Goal: Transaction & Acquisition: Purchase product/service

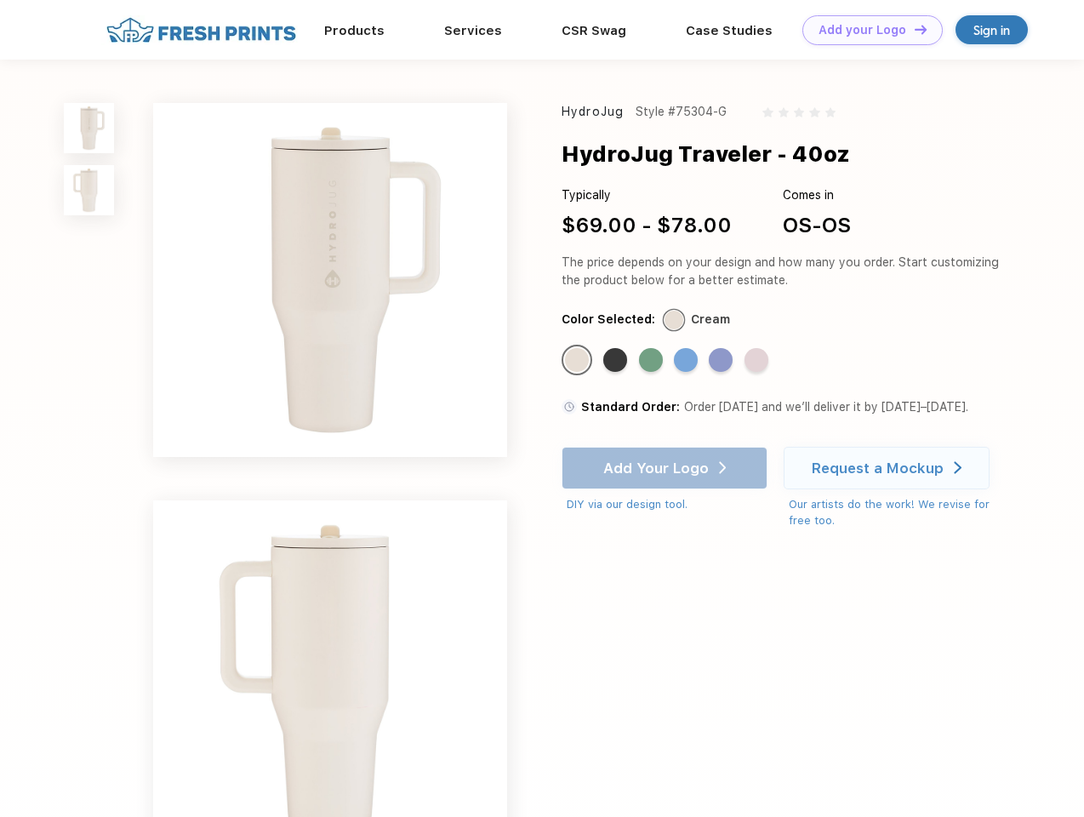
click at [866, 30] on link "Add your Logo Design Tool" at bounding box center [872, 30] width 140 height 30
click at [0, 0] on div "Design Tool" at bounding box center [0, 0] width 0 height 0
click at [913, 29] on link "Add your Logo Design Tool" at bounding box center [872, 30] width 140 height 30
click at [89, 128] on img at bounding box center [89, 128] width 50 height 50
click at [89, 191] on img at bounding box center [89, 190] width 50 height 50
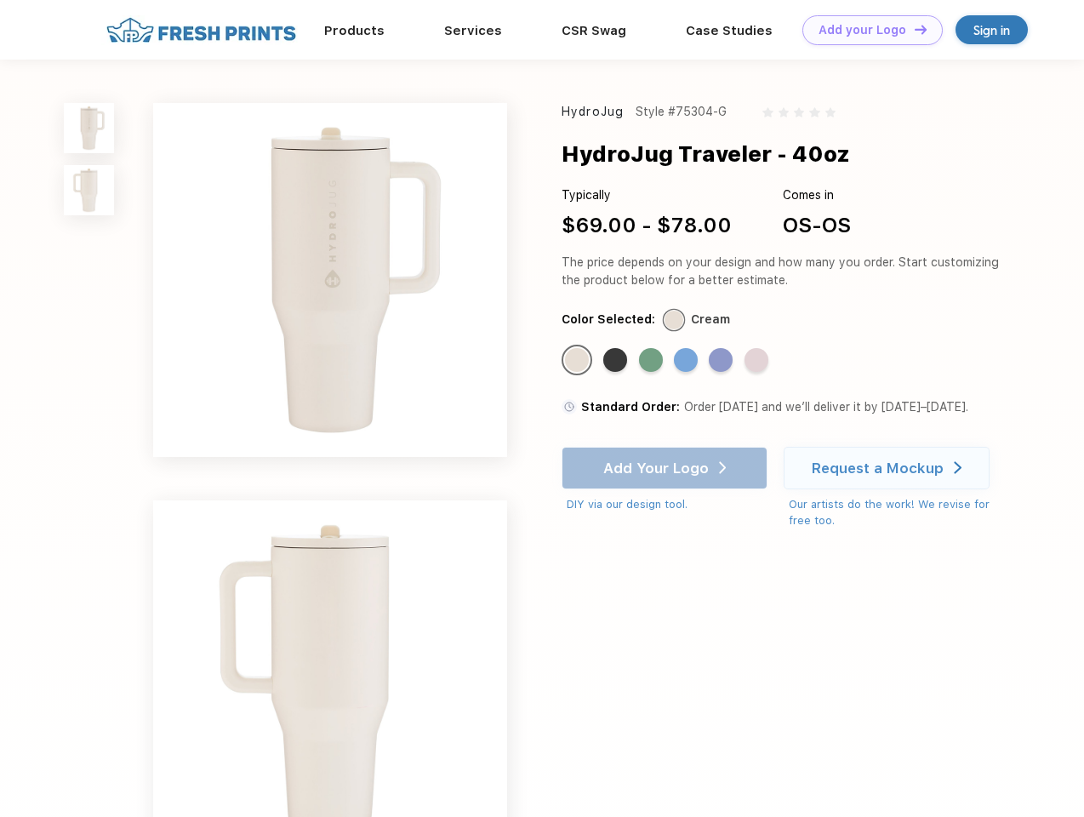
click at [579, 361] on div "Standard Color" at bounding box center [577, 360] width 24 height 24
click at [617, 361] on div "Standard Color" at bounding box center [615, 360] width 24 height 24
click at [653, 361] on div "Standard Color" at bounding box center [651, 360] width 24 height 24
click at [687, 361] on div "Standard Color" at bounding box center [686, 360] width 24 height 24
click at [722, 361] on div "Standard Color" at bounding box center [721, 360] width 24 height 24
